Goal: Task Accomplishment & Management: Complete application form

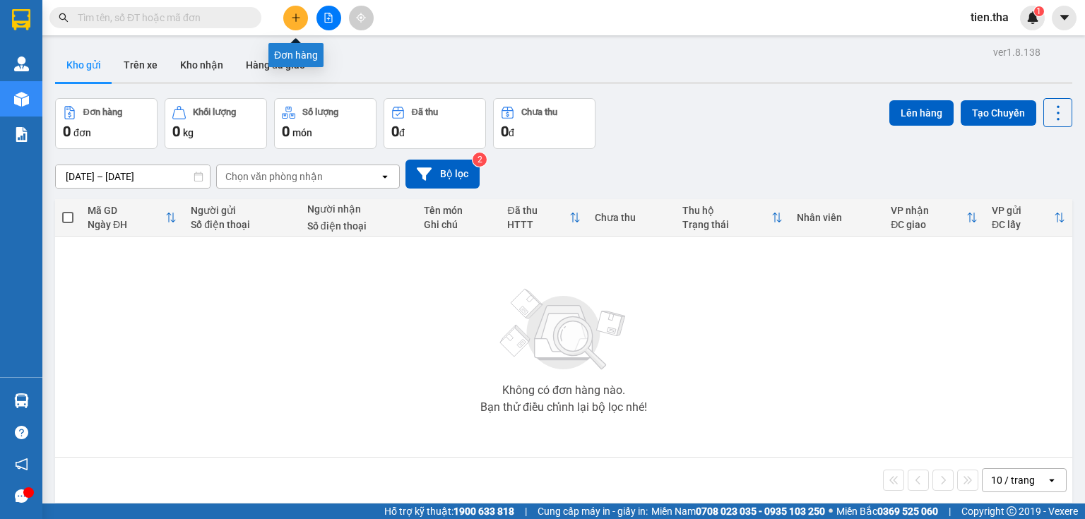
click at [296, 20] on icon "plus" at bounding box center [295, 17] width 1 height 8
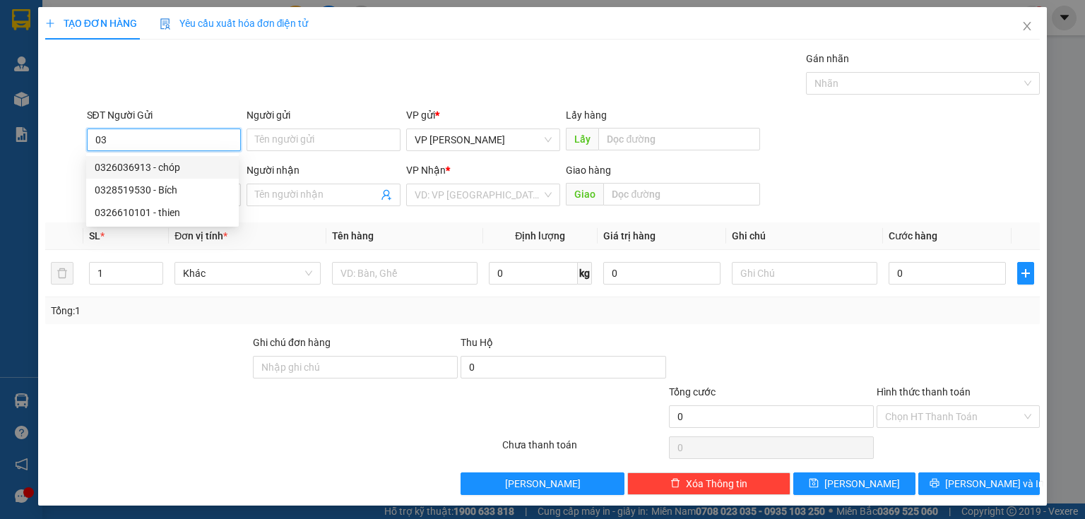
click at [165, 168] on div "0326036913 - chóp" at bounding box center [163, 168] width 136 height 16
type input "0326036913"
type input "chóp"
type input "0344316695"
type input "SON"
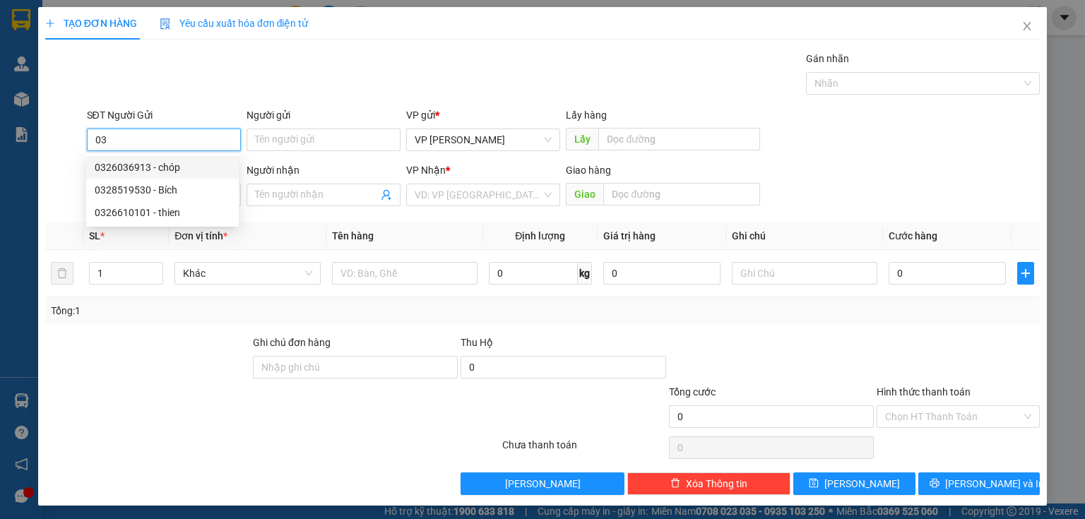
type input "AMATA"
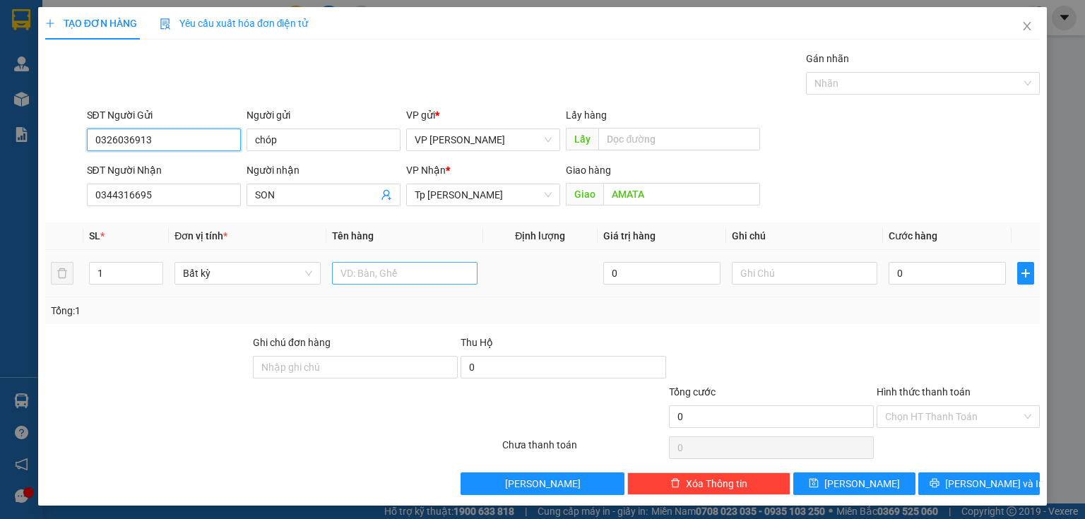
type input "0326036913"
click at [364, 276] on input "text" at bounding box center [404, 273] width 145 height 23
type input "1T xám = chả cá"
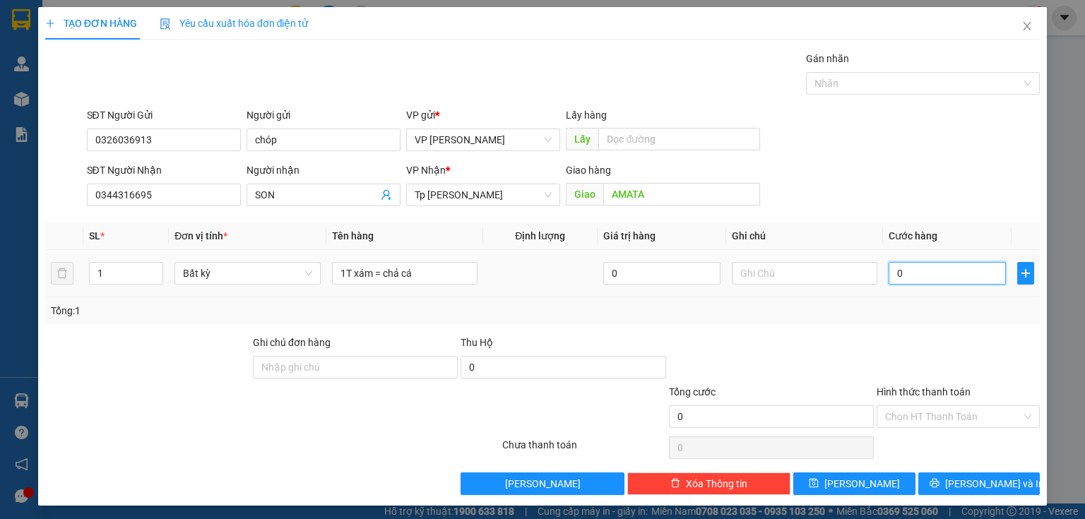
click at [924, 270] on input "0" at bounding box center [946, 273] width 117 height 23
type input "5"
type input "50"
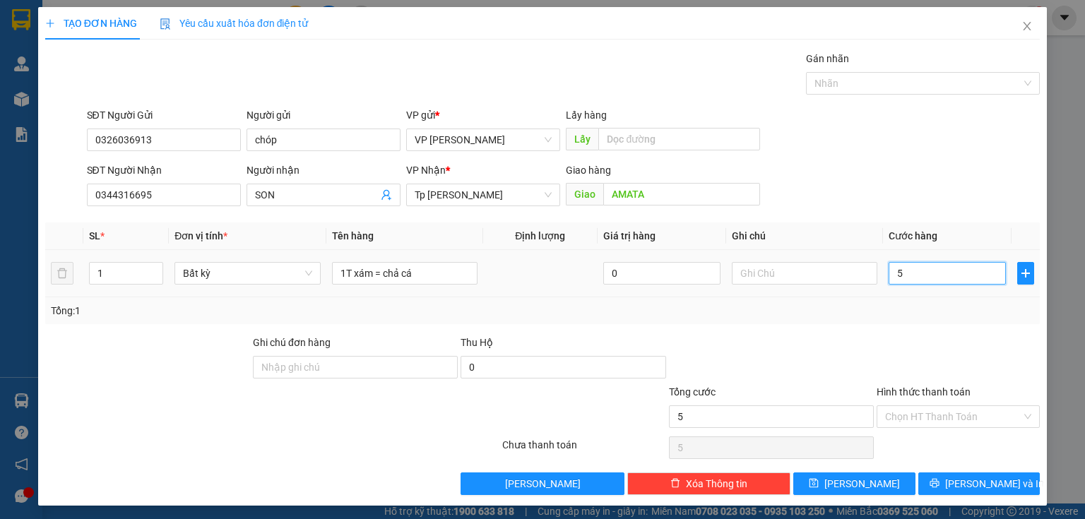
type input "50"
type input "50.000"
click at [938, 415] on input "Hình thức thanh toán" at bounding box center [953, 416] width 136 height 21
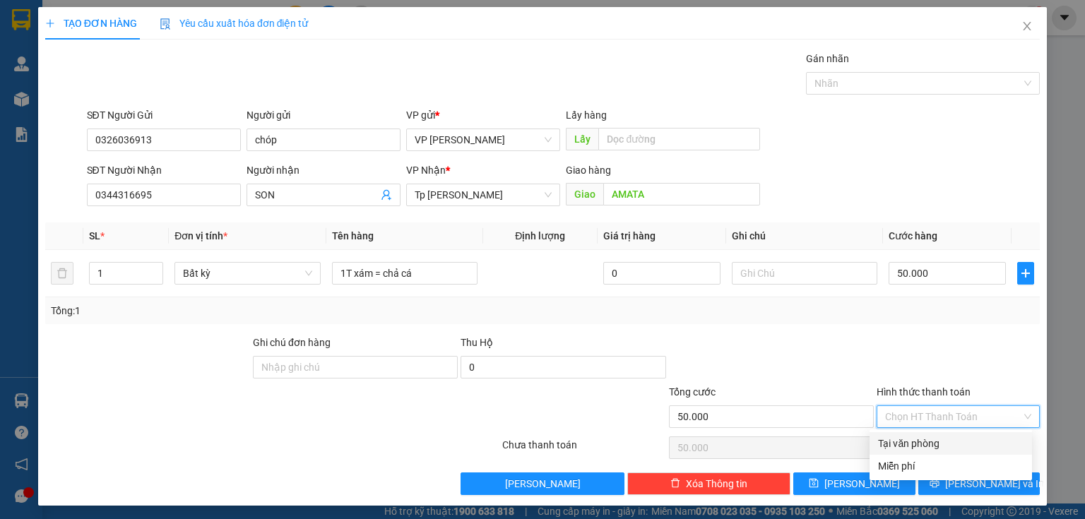
drag, startPoint x: 932, startPoint y: 441, endPoint x: 950, endPoint y: 467, distance: 32.1
click at [933, 443] on div "Tại văn phòng" at bounding box center [950, 444] width 145 height 16
type input "0"
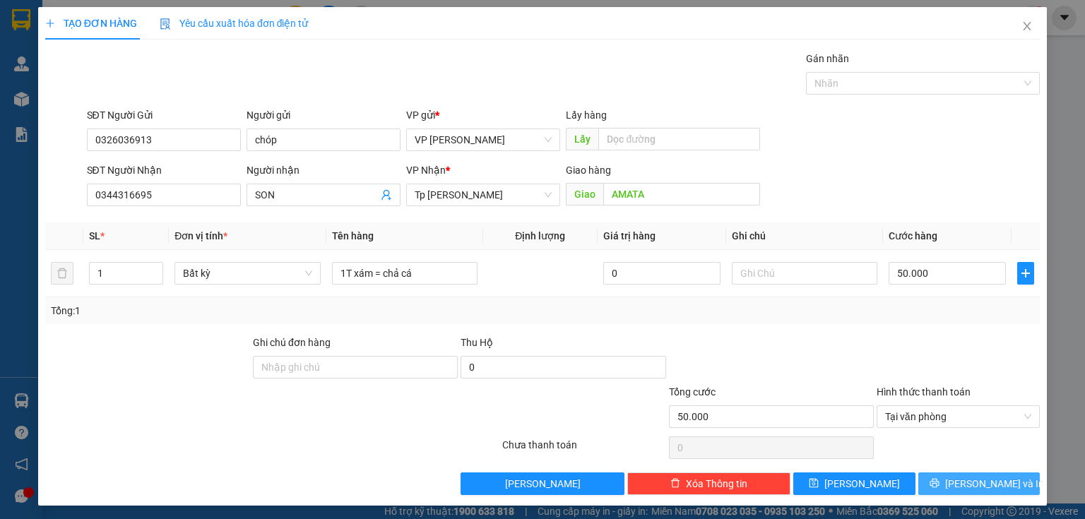
click at [963, 480] on span "[PERSON_NAME] và In" at bounding box center [994, 484] width 99 height 16
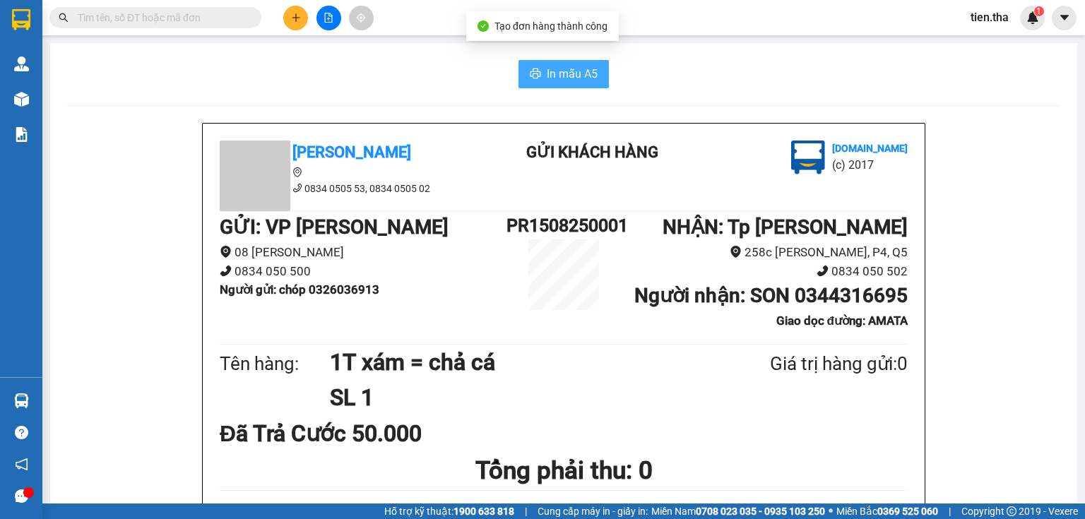
click at [561, 75] on span "In mẫu A5" at bounding box center [572, 74] width 51 height 18
